Goal: Task Accomplishment & Management: Manage account settings

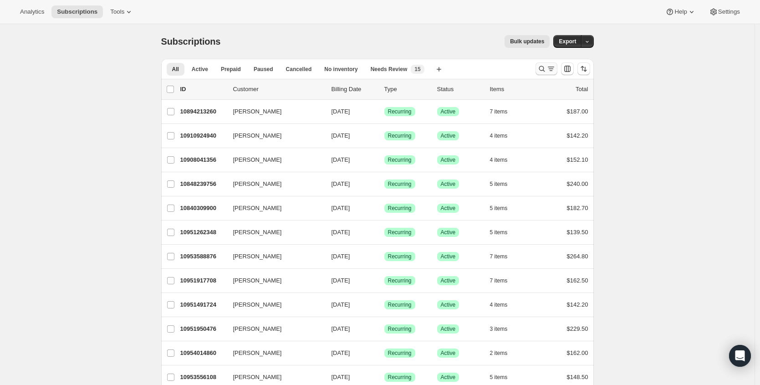
click at [556, 68] on icon "Search and filter results" at bounding box center [550, 68] width 9 height 9
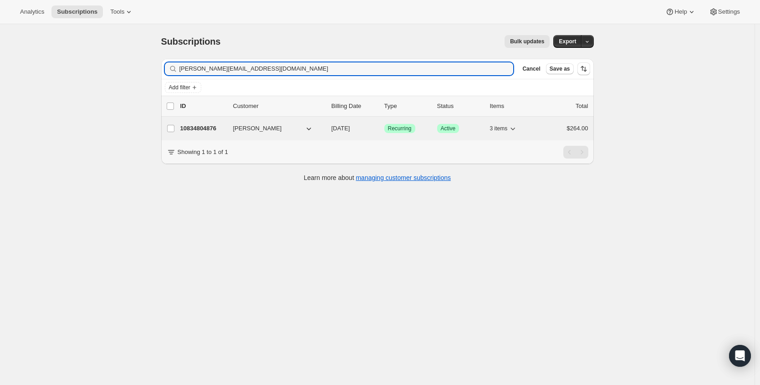
type input "[PERSON_NAME][EMAIL_ADDRESS][DOMAIN_NAME]"
click at [206, 126] on p "10834804876" at bounding box center [203, 128] width 46 height 9
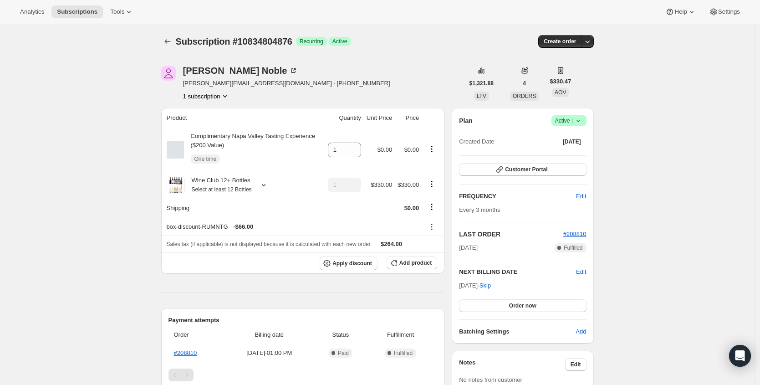
click at [571, 121] on span "Active |" at bounding box center [569, 120] width 28 height 9
click at [564, 156] on span "Cancel subscription" at bounding box center [568, 154] width 51 height 7
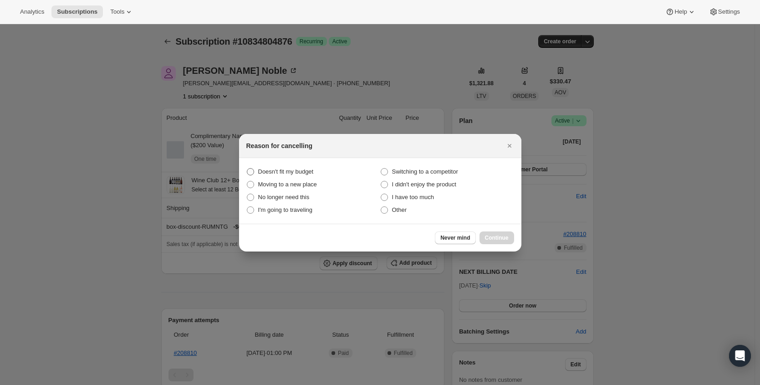
click at [304, 174] on span "Doesn't fit my budget" at bounding box center [286, 171] width 56 height 7
click at [247, 168] on budget "Doesn't fit my budget" at bounding box center [247, 168] width 0 height 0
radio budget "true"
click at [495, 233] on button "Continue" at bounding box center [497, 237] width 35 height 13
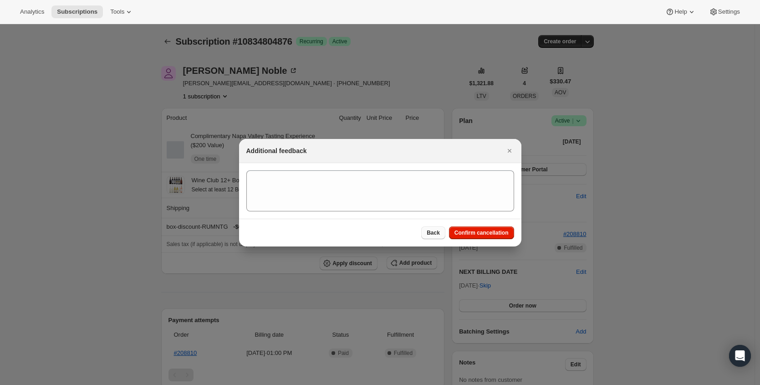
click at [439, 233] on button "Back" at bounding box center [433, 232] width 24 height 13
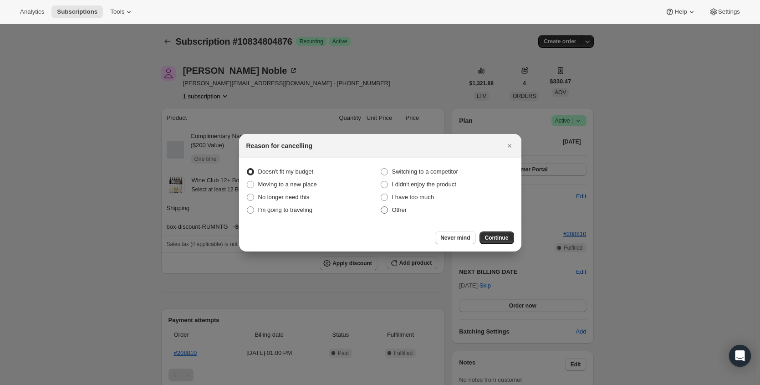
click at [400, 210] on span "Other" at bounding box center [399, 209] width 15 height 7
click at [381, 207] on input "Other" at bounding box center [381, 206] width 0 height 0
radio input "true"
radio budget "false"
click at [505, 235] on span "Continue" at bounding box center [497, 237] width 24 height 7
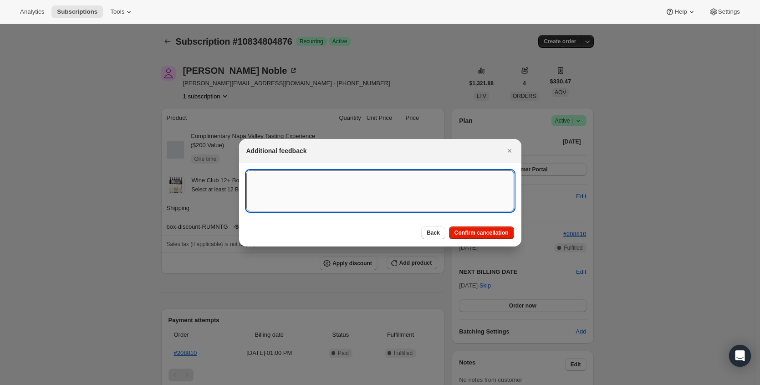
click at [407, 200] on textarea ":rc3:" at bounding box center [380, 190] width 268 height 41
type textarea "no reason given"
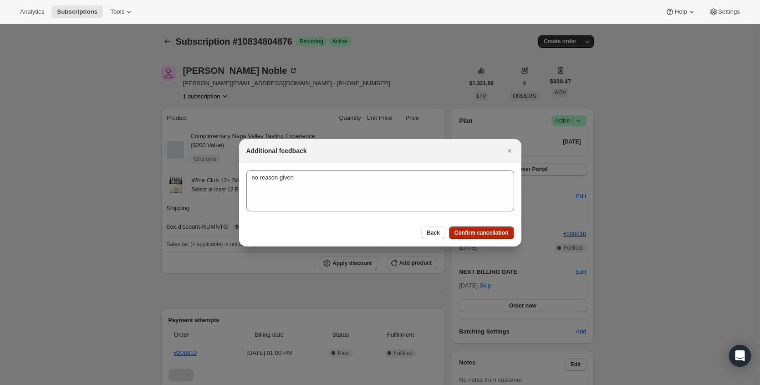
click at [466, 228] on button "Confirm cancellation" at bounding box center [481, 232] width 65 height 13
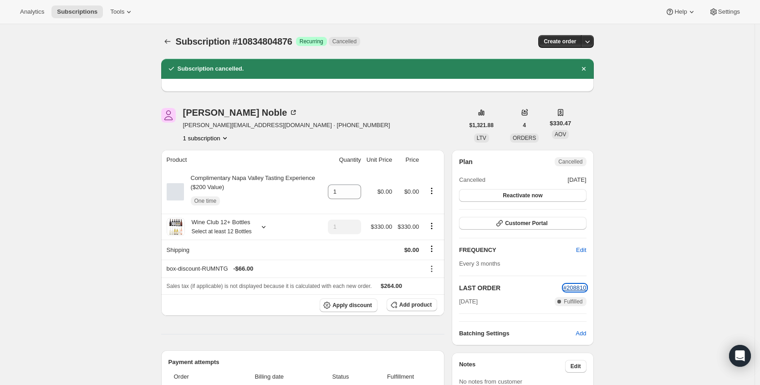
click at [577, 289] on span "#208810" at bounding box center [574, 287] width 23 height 7
